Goal: Information Seeking & Learning: Learn about a topic

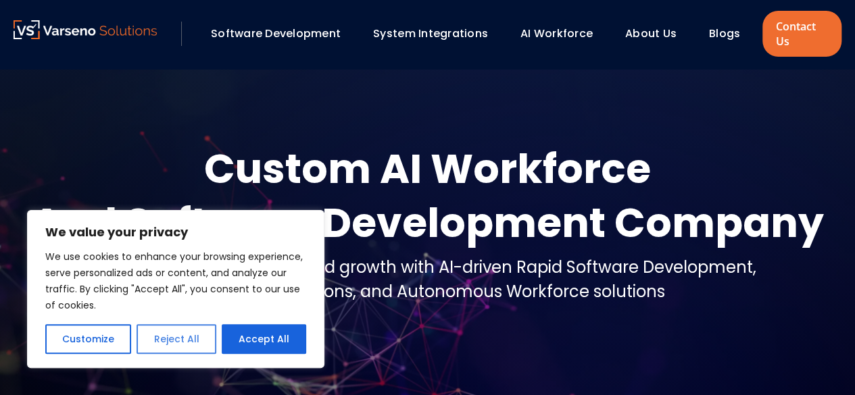
click at [174, 337] on button "Reject All" at bounding box center [176, 339] width 79 height 30
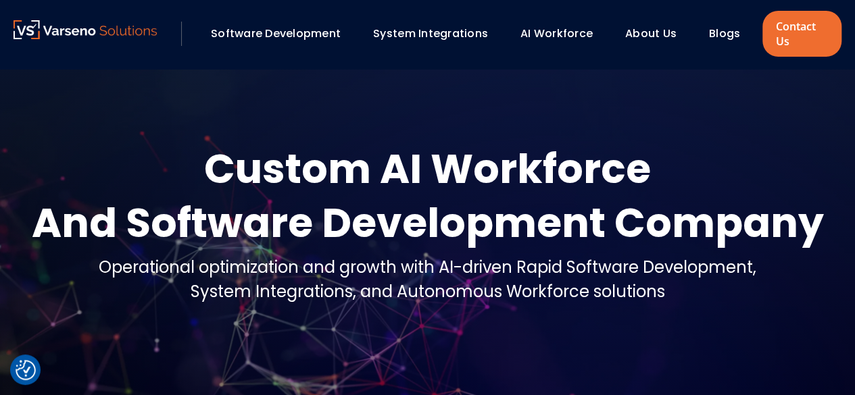
click at [719, 34] on link "Blogs" at bounding box center [724, 34] width 31 height 16
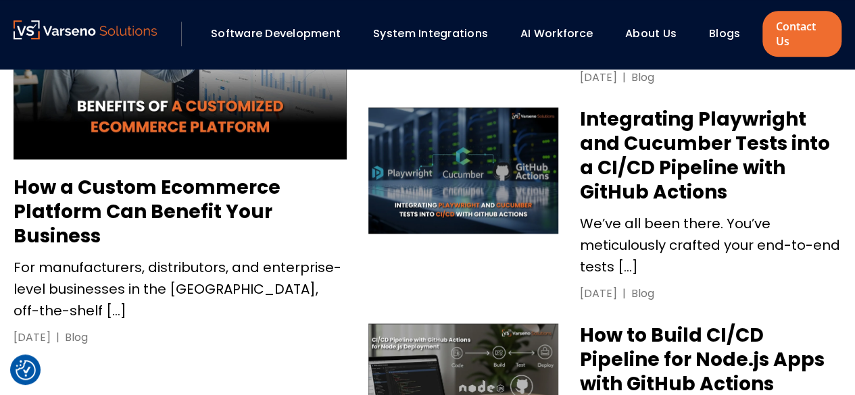
scroll to position [811, 0]
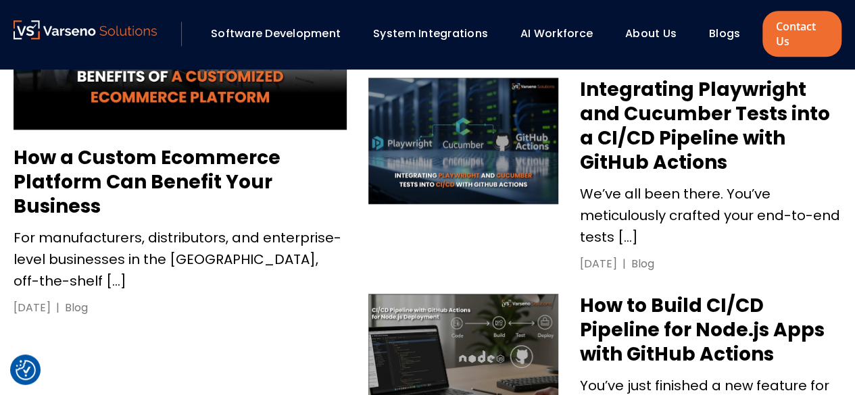
click at [231, 171] on h3 "How a Custom Ecommerce Platform Can Benefit Your Business" at bounding box center [180, 182] width 333 height 73
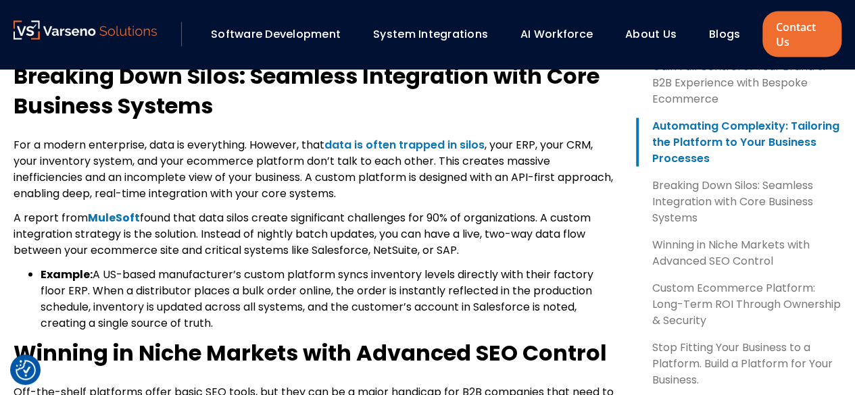
scroll to position [1270, 0]
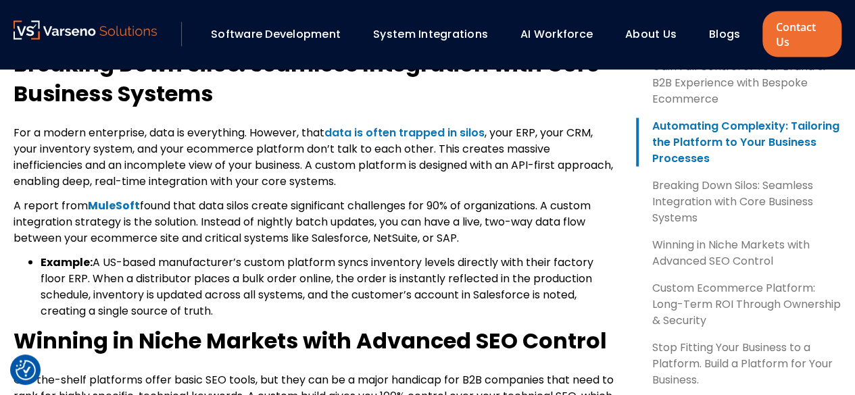
click at [362, 140] on link "data is often trapped in silos" at bounding box center [404, 132] width 160 height 16
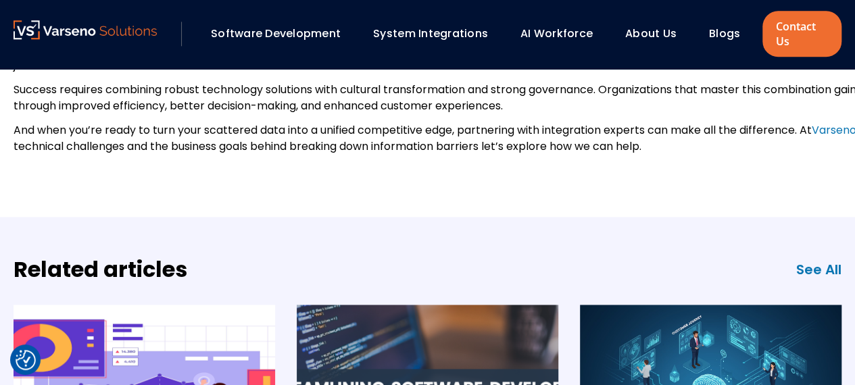
scroll to position [3241, 0]
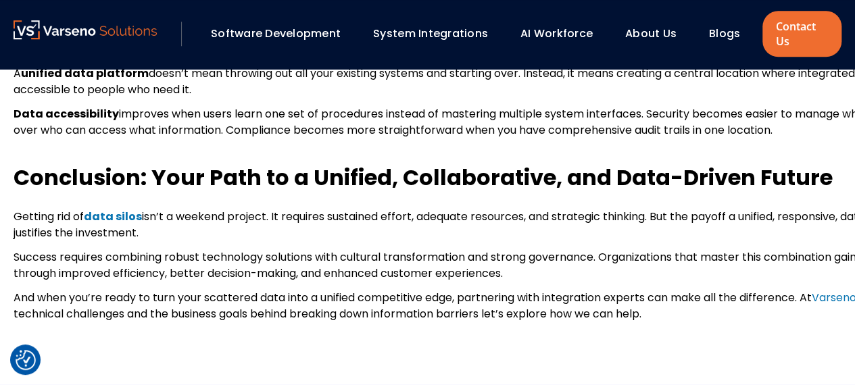
click at [721, 35] on link "Blogs" at bounding box center [724, 34] width 31 height 16
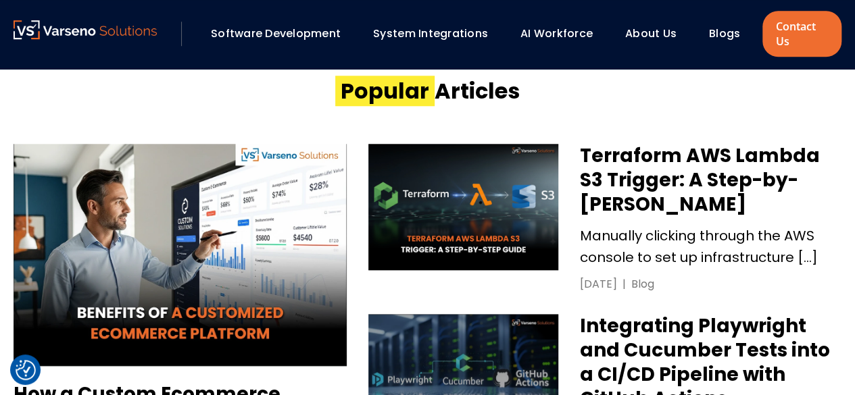
scroll to position [595, 0]
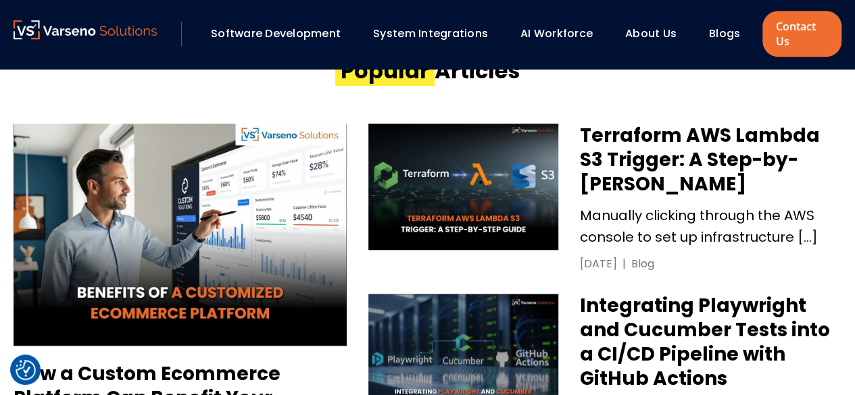
click at [658, 142] on h3 "Terraform AWS Lambda S3 Trigger: A Step-by-Step Guide" at bounding box center [711, 160] width 262 height 73
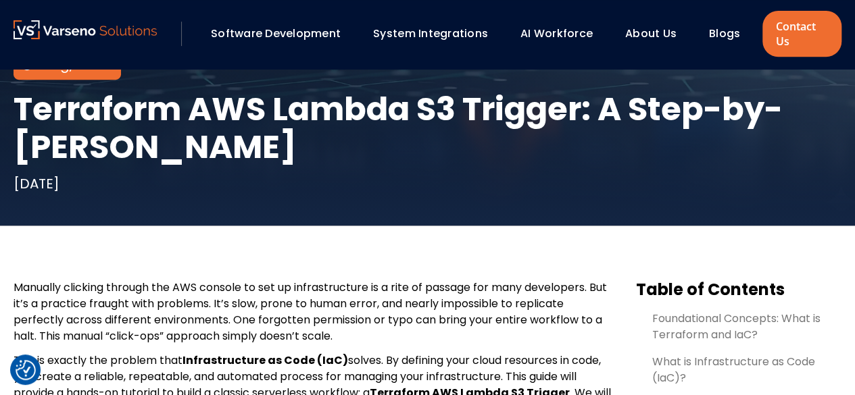
scroll to position [297, 0]
